Goal: Book appointment/travel/reservation

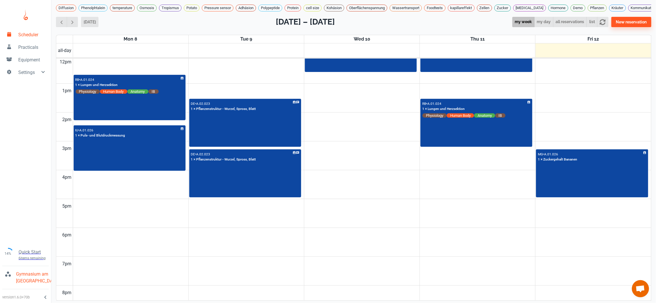
scroll to position [371, 0]
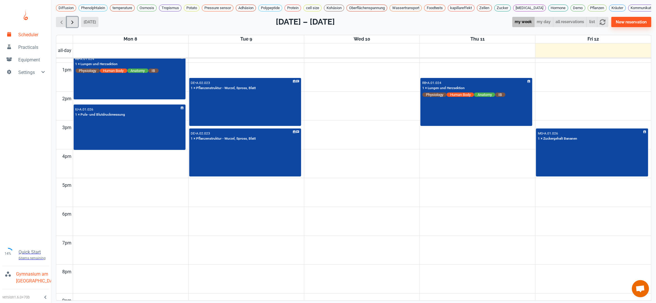
click at [69, 25] on span "button" at bounding box center [72, 22] width 6 height 6
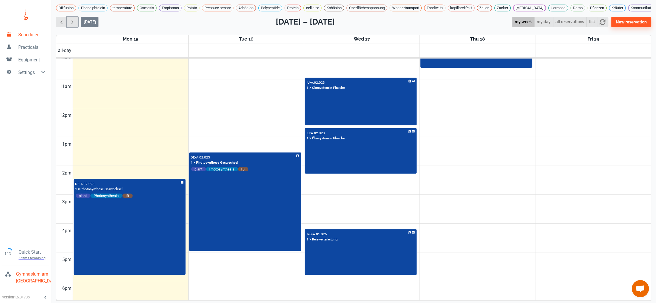
scroll to position [290, 0]
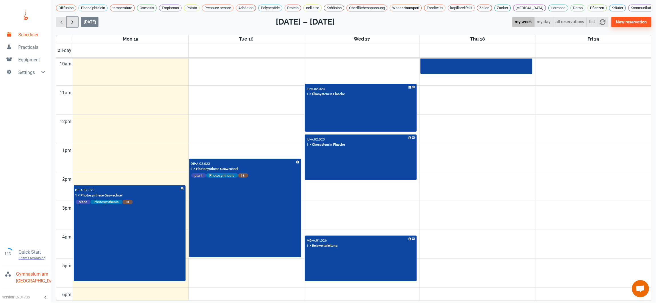
click at [75, 25] on span "button" at bounding box center [72, 22] width 6 height 6
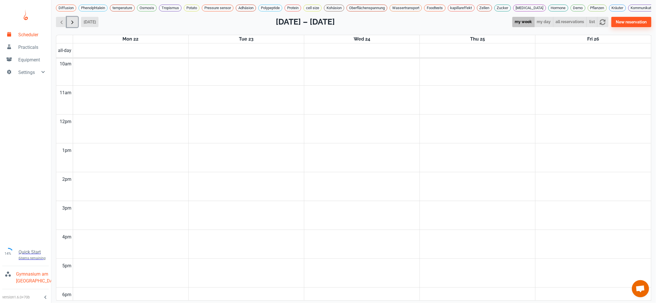
scroll to position [231, 0]
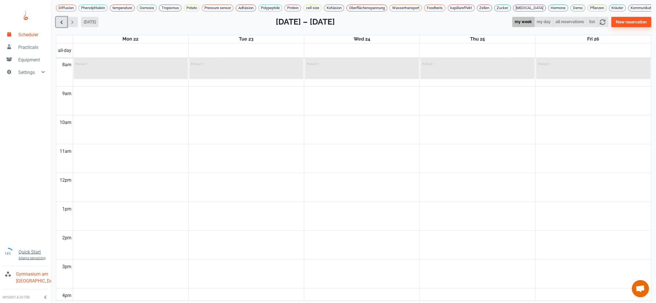
click at [59, 25] on span "button" at bounding box center [62, 22] width 6 height 6
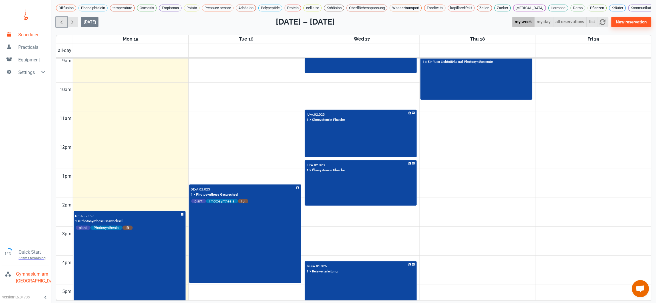
scroll to position [272, 0]
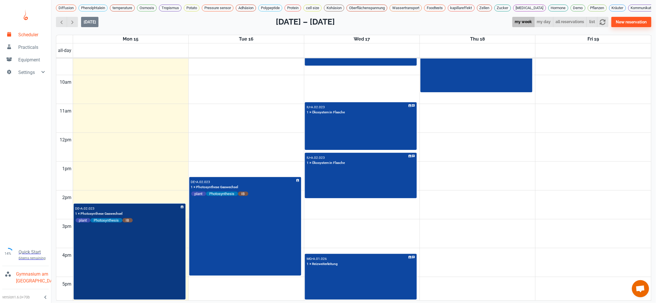
click at [162, 272] on div "DE • A.02.023 1 × Photosynthese Gaswechsel plant Photosynthesis IB" at bounding box center [129, 251] width 111 height 95
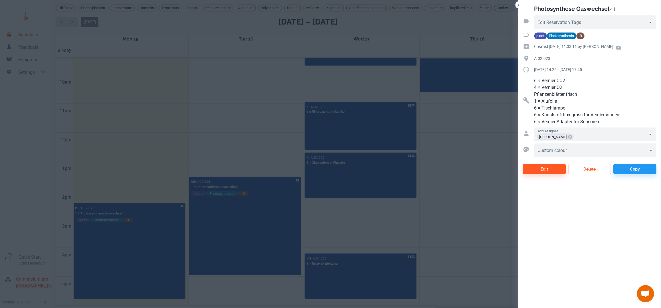
click at [135, 134] on div at bounding box center [330, 154] width 661 height 308
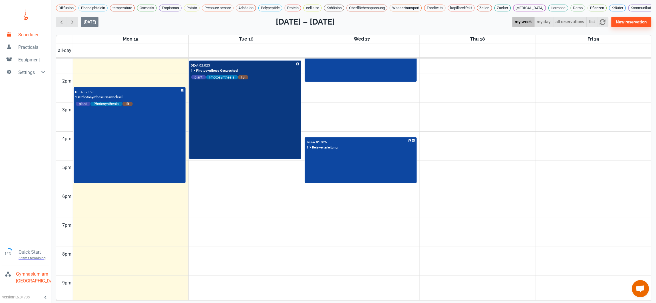
scroll to position [315, 0]
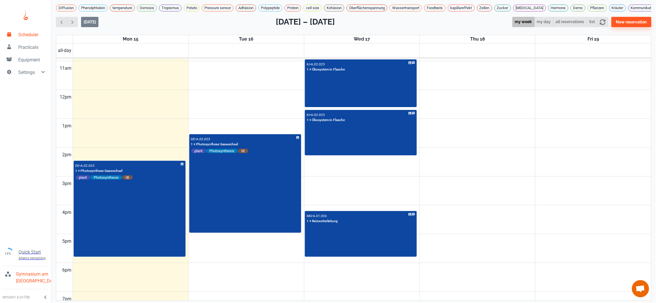
click at [220, 104] on td at bounding box center [362, 97] width 578 height 15
click at [233, 89] on td at bounding box center [362, 82] width 578 height 15
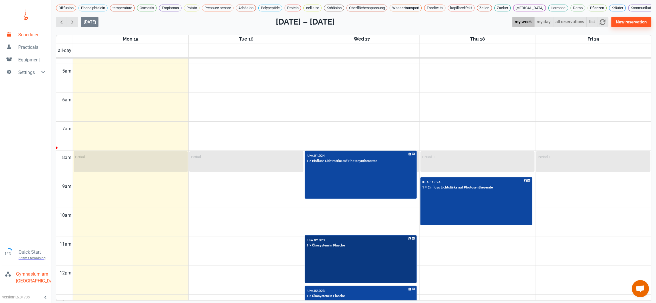
scroll to position [137, 0]
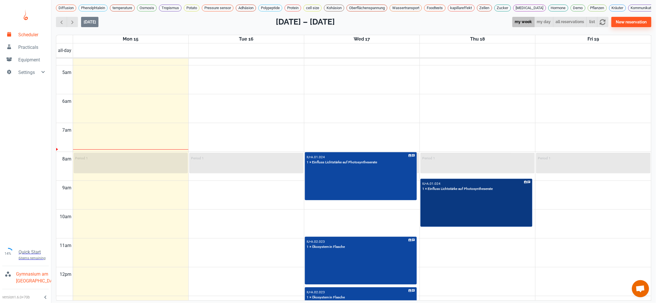
click at [452, 220] on div "IU • A.01.024 1 × Einfluss Lichtstärke auf Photosyntheserate" at bounding box center [476, 202] width 111 height 47
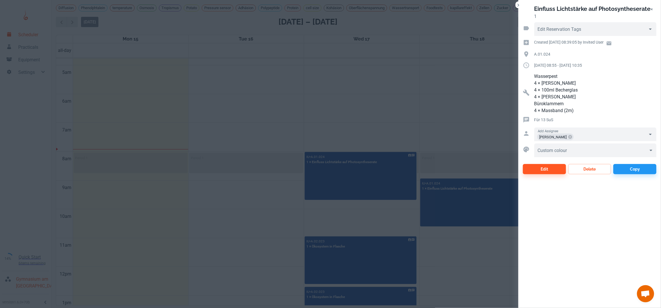
click at [421, 112] on div at bounding box center [330, 154] width 661 height 308
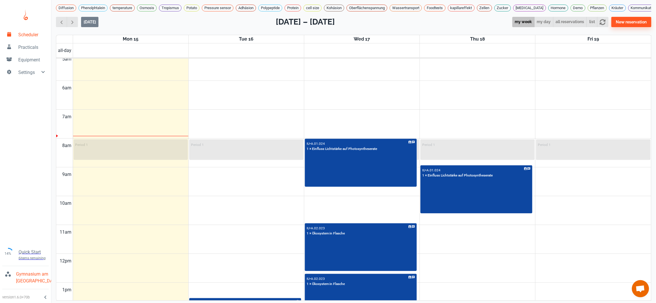
scroll to position [144, 0]
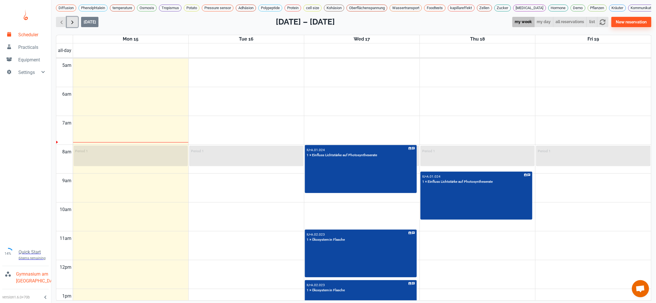
click at [72, 25] on span "button" at bounding box center [72, 22] width 6 height 6
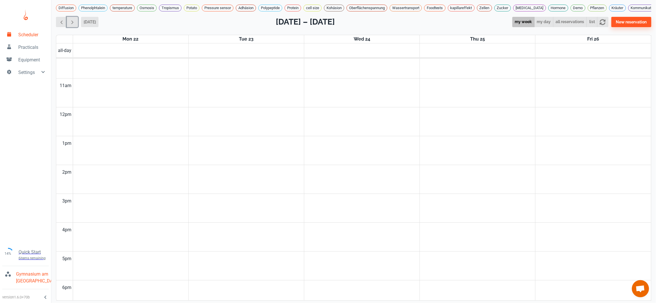
scroll to position [266, 0]
